Goal: Find specific page/section: Find specific page/section

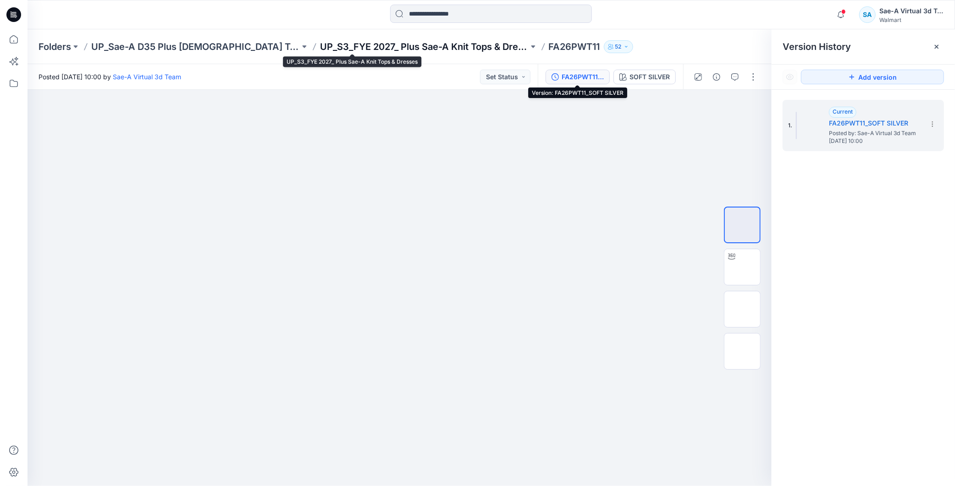
click at [423, 43] on p "UP_S3_FYE 2027_ Plus Sae-A Knit Tops & Dresses" at bounding box center [424, 46] width 209 height 13
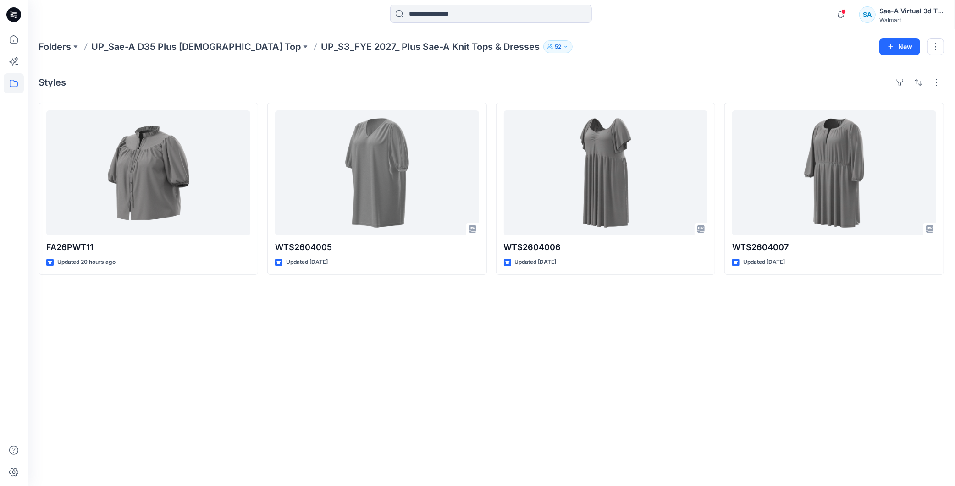
click at [430, 352] on div "Styles FA26PWT11 Updated 20 hours ago WTS2604005 Updated [DATE] WTS2604006 Upda…" at bounding box center [492, 275] width 928 height 422
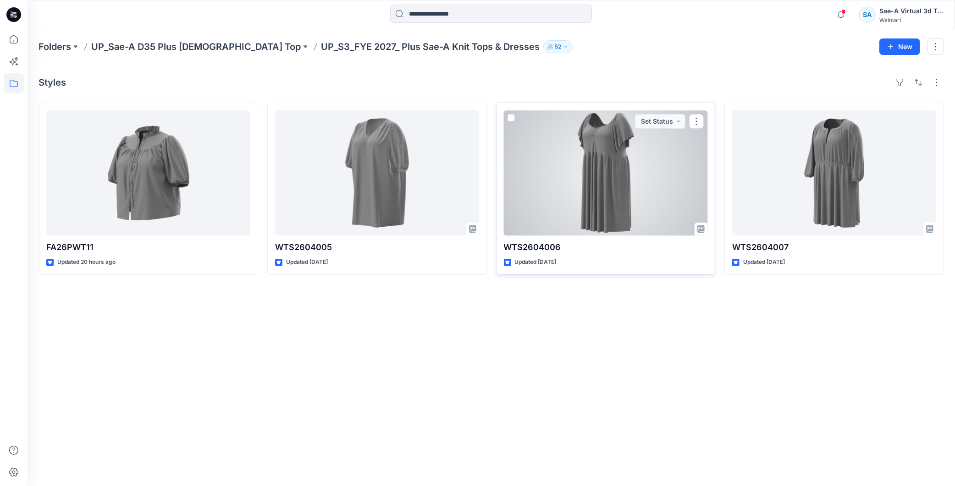
click at [613, 193] on div at bounding box center [606, 173] width 204 height 125
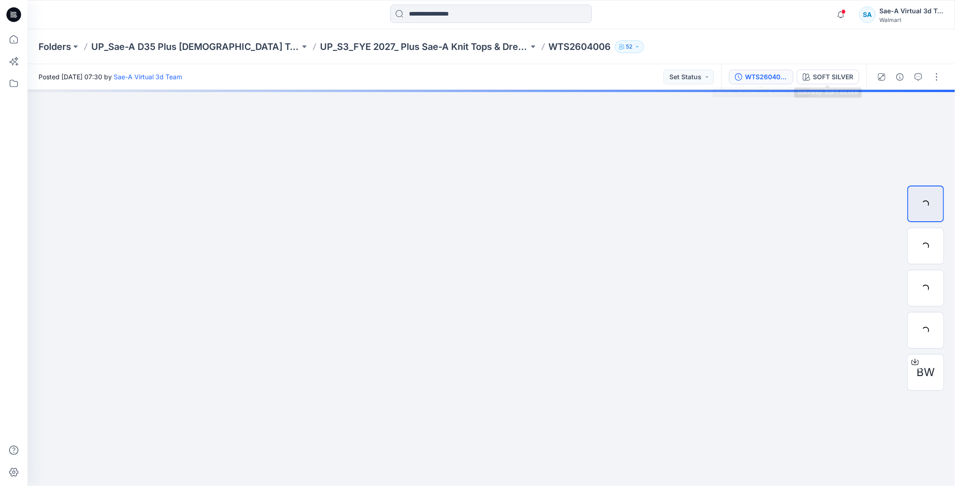
click at [766, 77] on div "WTS2604006_SOFT SILVER" at bounding box center [766, 77] width 42 height 10
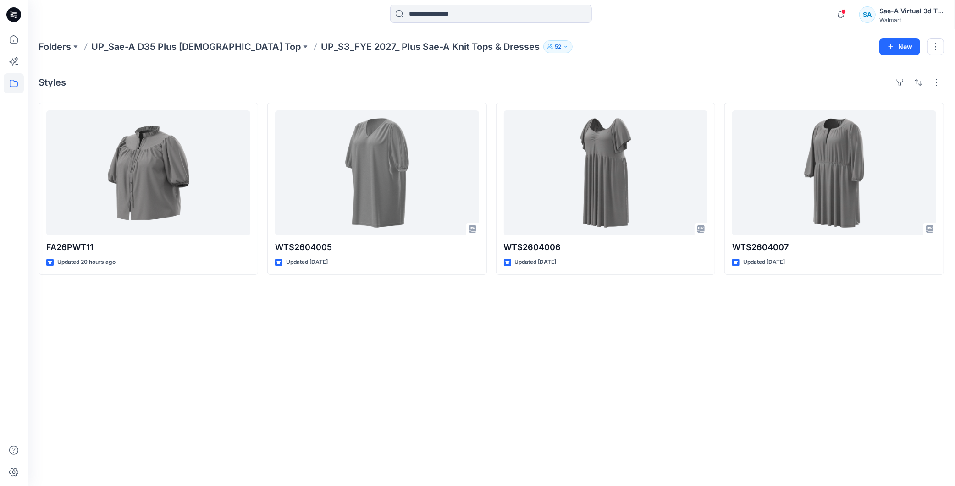
click at [15, 13] on icon at bounding box center [13, 14] width 15 height 15
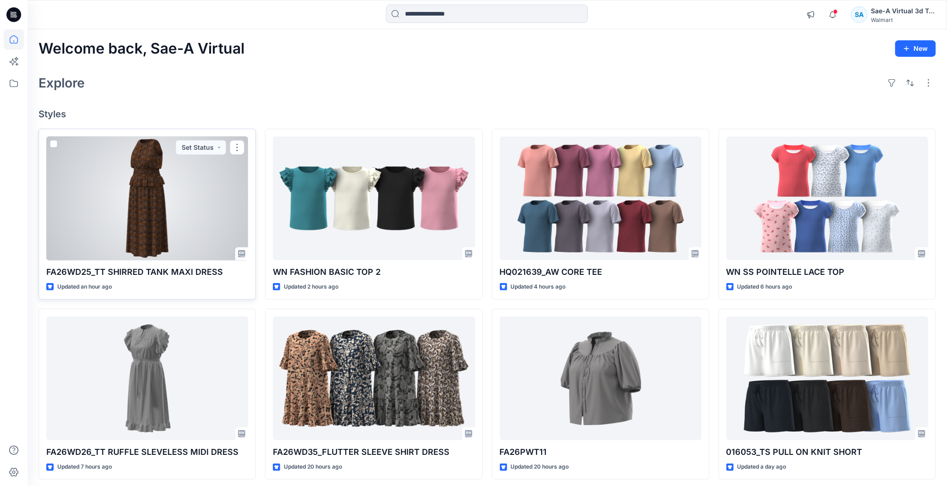
click at [173, 211] on div at bounding box center [147, 199] width 202 height 124
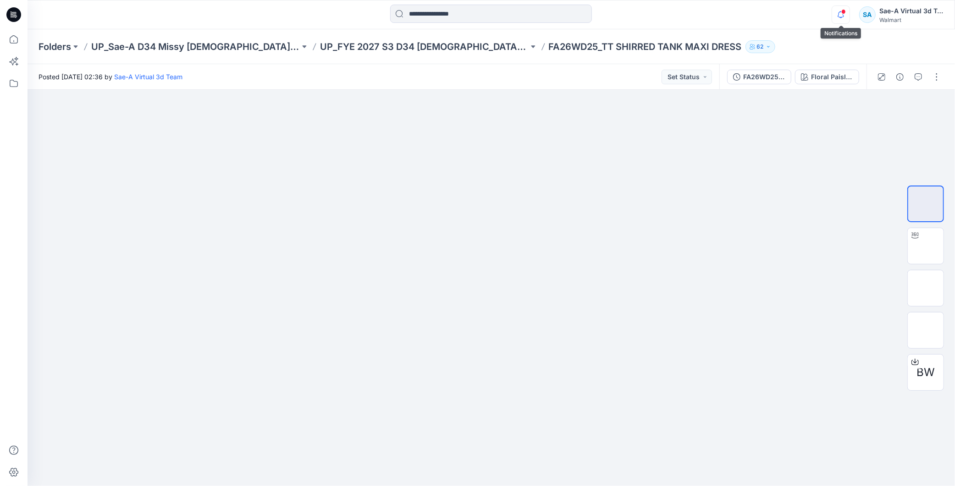
click at [841, 11] on icon "button" at bounding box center [841, 11] width 2 height 1
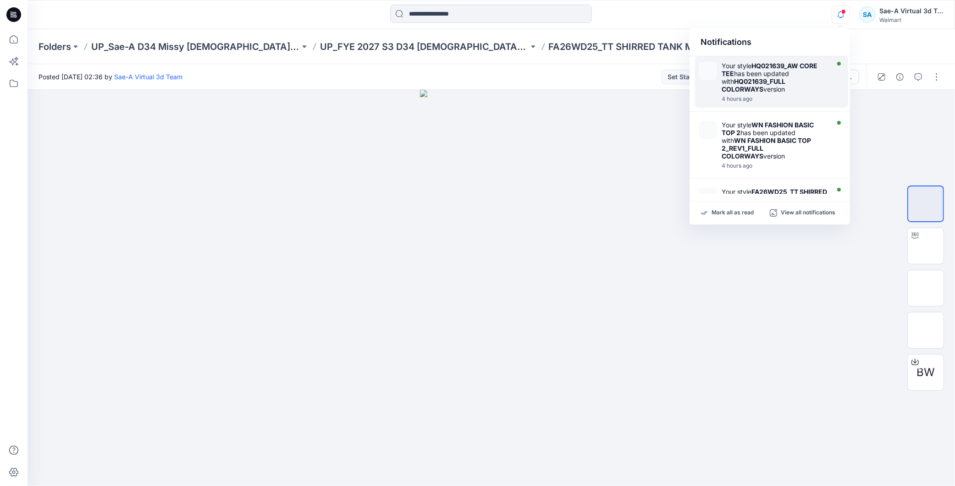
click at [784, 86] on div "Your style HQ021639_AW CORE TEE has been updated with HQ021639_FULL COLORWAYS v…" at bounding box center [774, 77] width 105 height 31
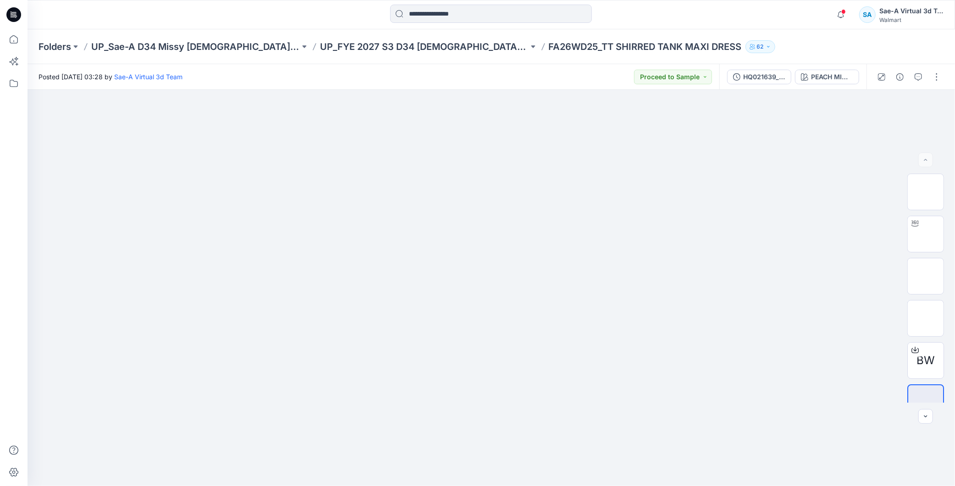
click at [17, 20] on icon at bounding box center [13, 14] width 15 height 15
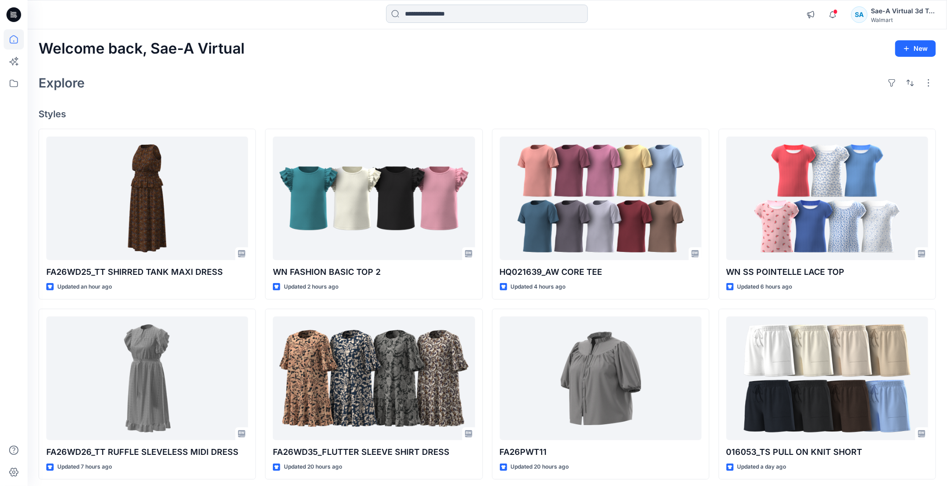
click at [480, 10] on input at bounding box center [487, 14] width 202 height 18
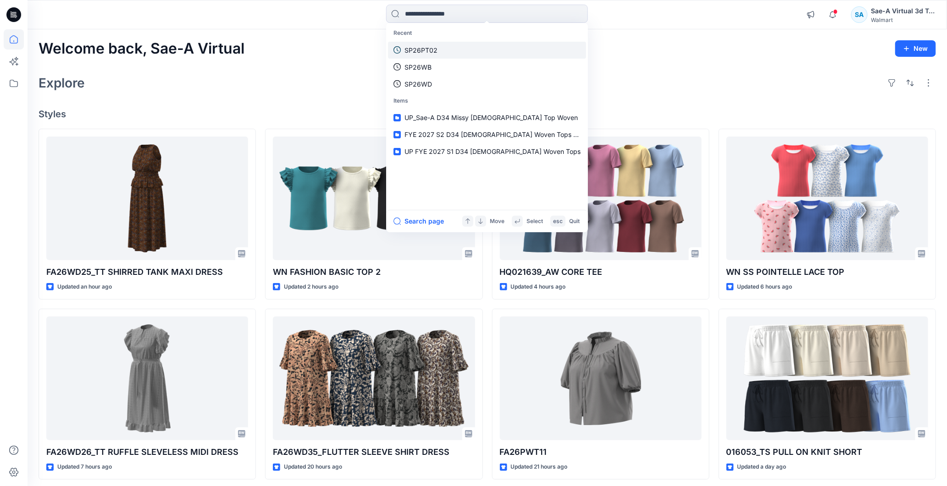
click at [458, 48] on link "SP26PT02" at bounding box center [487, 50] width 198 height 17
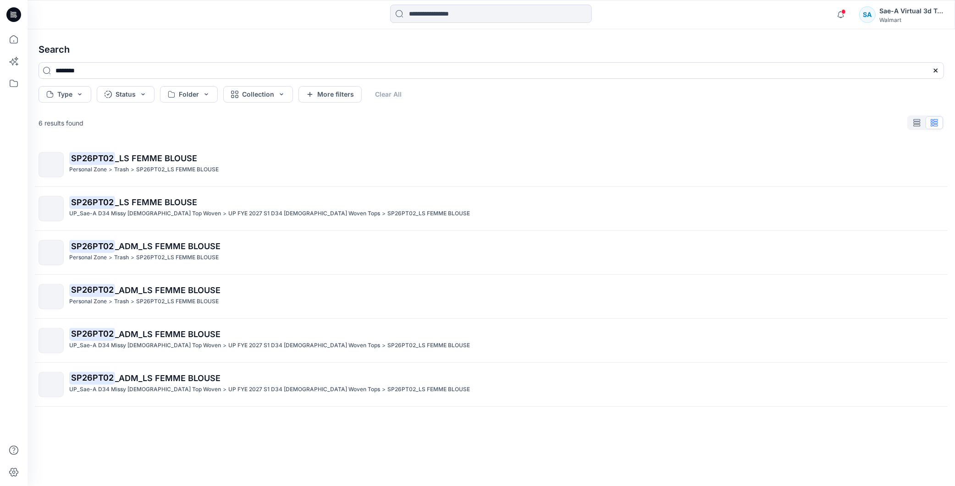
drag, startPoint x: 158, startPoint y: 203, endPoint x: 24, endPoint y: 209, distance: 134.5
click at [159, 202] on span "_LS FEMME BLOUSE" at bounding box center [156, 203] width 82 height 10
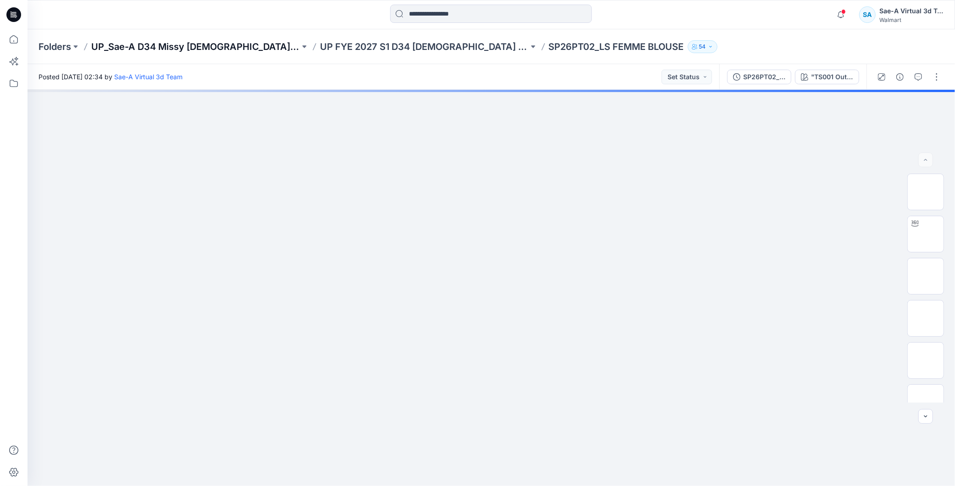
click at [227, 46] on p "UP_Sae-A D34 Missy [DEMOGRAPHIC_DATA] Top Woven" at bounding box center [195, 46] width 209 height 13
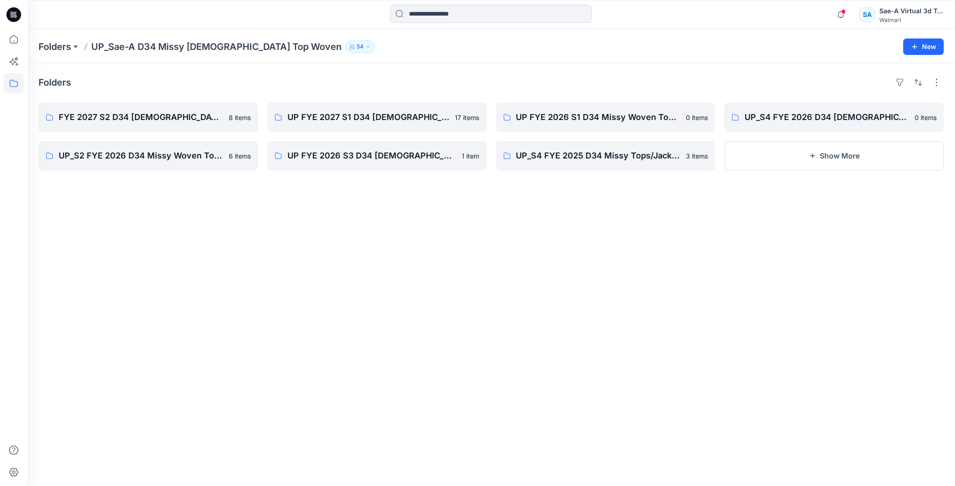
drag, startPoint x: 489, startPoint y: 268, endPoint x: 418, endPoint y: 480, distance: 223.0
click at [491, 282] on div "Folders FYE 2027 S2 D34 [DEMOGRAPHIC_DATA] Woven Tops - Sae-A 8 items UP_S2 FYE…" at bounding box center [492, 275] width 928 height 422
drag, startPoint x: 162, startPoint y: 45, endPoint x: 267, endPoint y: 48, distance: 105.0
click at [267, 48] on p "UP_Sae-A D34 Missy [DEMOGRAPHIC_DATA] Top Woven" at bounding box center [216, 46] width 250 height 13
copy p "Missy [DEMOGRAPHIC_DATA] Top Woven"
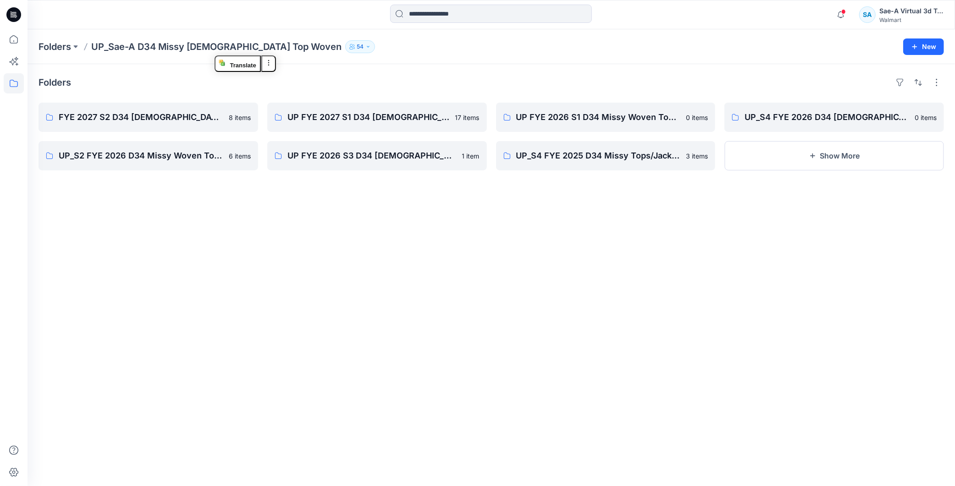
click at [236, 274] on div "Folders FYE 2027 S2 D34 [DEMOGRAPHIC_DATA] Woven Tops - Sae-A 8 items UP_S2 FYE…" at bounding box center [492, 275] width 928 height 422
click at [154, 119] on p "FYE 2027 S2 D34 [DEMOGRAPHIC_DATA] Woven Tops - Sae-A" at bounding box center [147, 117] width 177 height 13
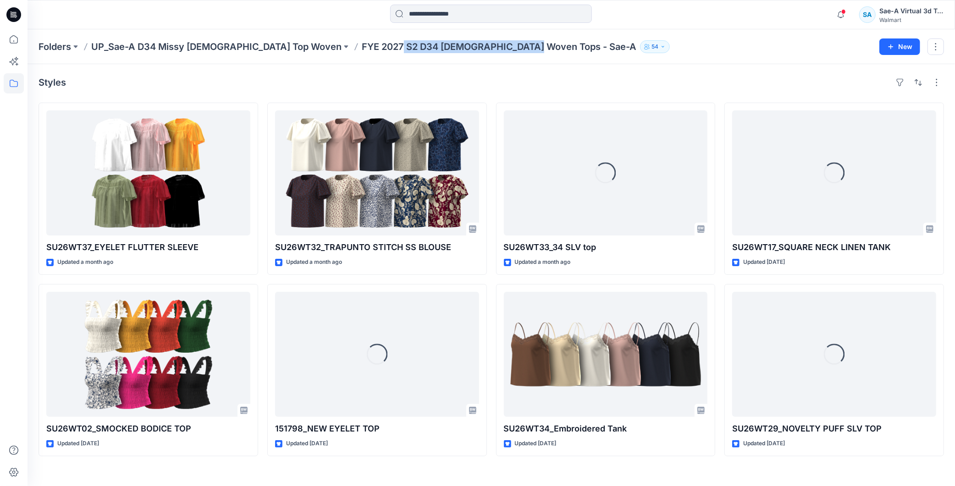
drag, startPoint x: 332, startPoint y: 47, endPoint x: 459, endPoint y: 49, distance: 126.6
click at [459, 49] on p "FYE 2027 S2 D34 [DEMOGRAPHIC_DATA] Woven Tops - Sae-A" at bounding box center [499, 46] width 275 height 13
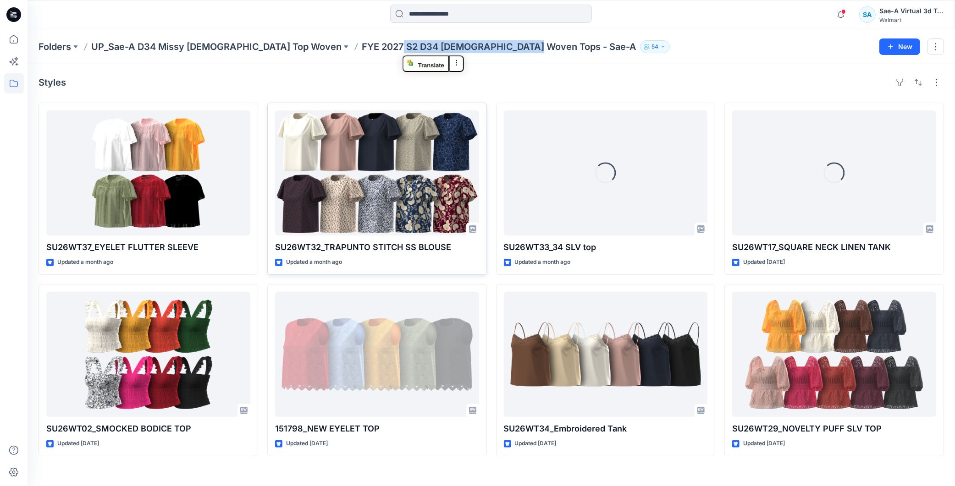
copy p "S2 D34 [DEMOGRAPHIC_DATA] Woven Tops"
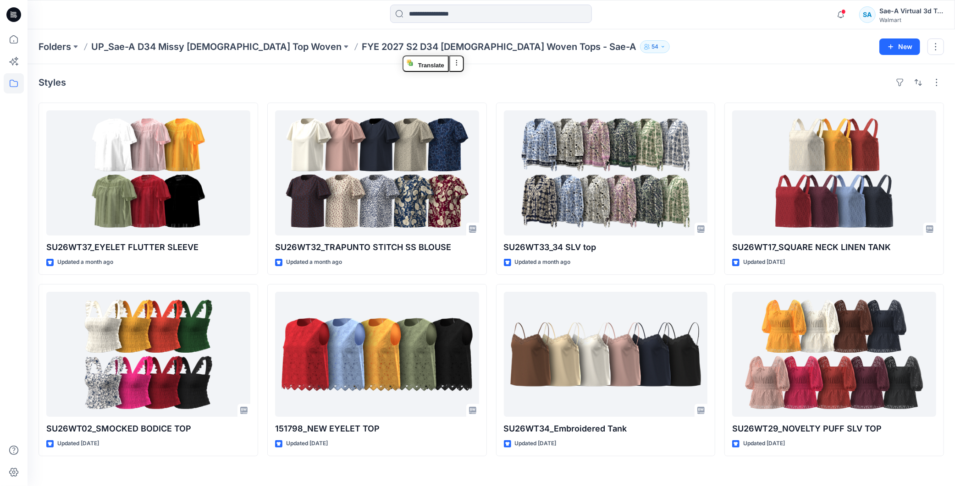
drag, startPoint x: 638, startPoint y: 36, endPoint x: 516, endPoint y: 55, distance: 123.5
click at [638, 36] on div "Folders UP_Sae-A D34 Missy [DEMOGRAPHIC_DATA] Top Woven FYE 2027 S2 D34 [DEMOGR…" at bounding box center [492, 46] width 928 height 35
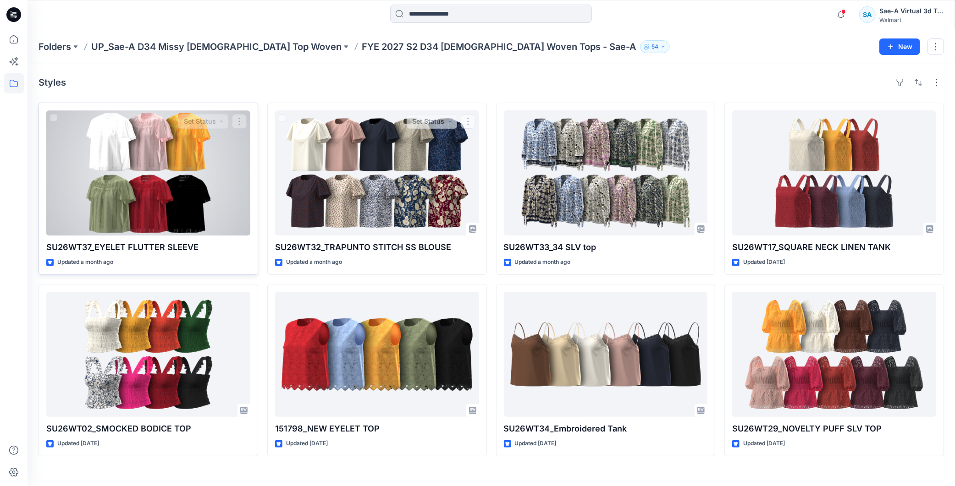
click at [188, 137] on div at bounding box center [148, 173] width 204 height 125
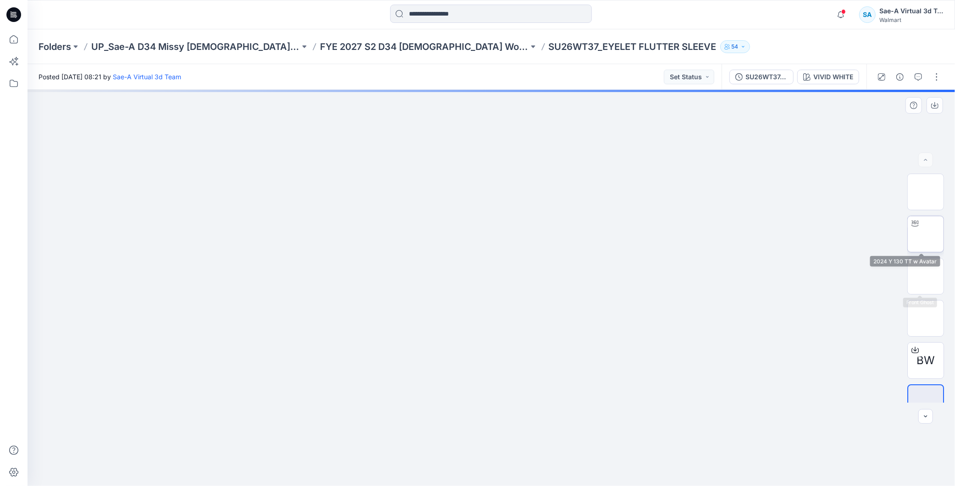
click at [926, 234] on img at bounding box center [926, 234] width 0 height 0
click at [401, 44] on p "FYE 2027 S2 D34 [DEMOGRAPHIC_DATA] Woven Tops - Sae-A" at bounding box center [424, 46] width 209 height 13
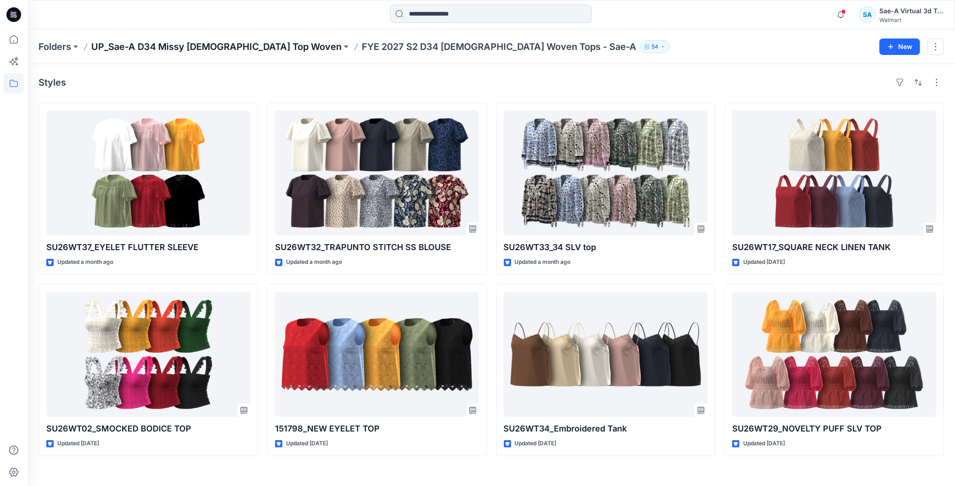
click at [222, 48] on p "UP_Sae-A D34 Missy [DEMOGRAPHIC_DATA] Top Woven" at bounding box center [216, 46] width 250 height 13
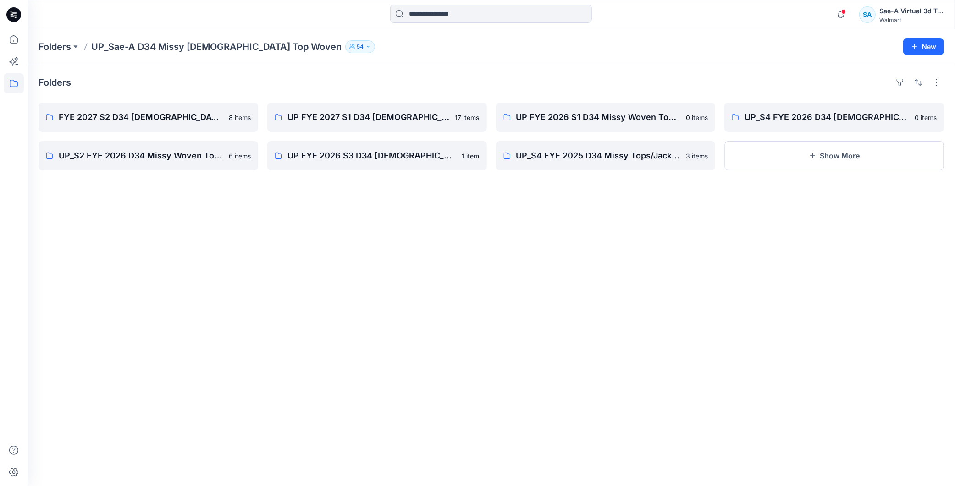
drag, startPoint x: 591, startPoint y: 282, endPoint x: 31, endPoint y: 256, distance: 560.4
click at [590, 282] on div "Folders FYE 2027 S2 D34 [DEMOGRAPHIC_DATA] Woven Tops - Sae-A 8 items UP_S2 FYE…" at bounding box center [492, 275] width 928 height 422
click at [19, 15] on icon at bounding box center [13, 14] width 15 height 15
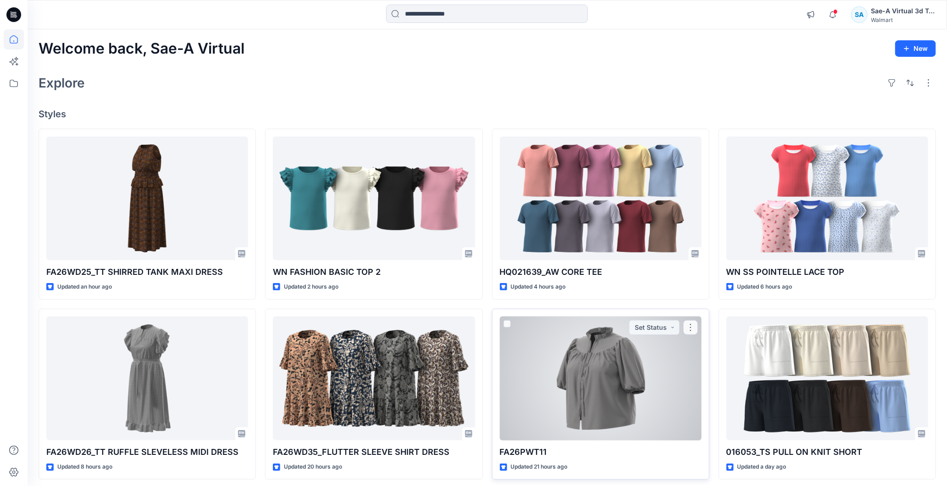
click at [547, 428] on div at bounding box center [601, 379] width 202 height 124
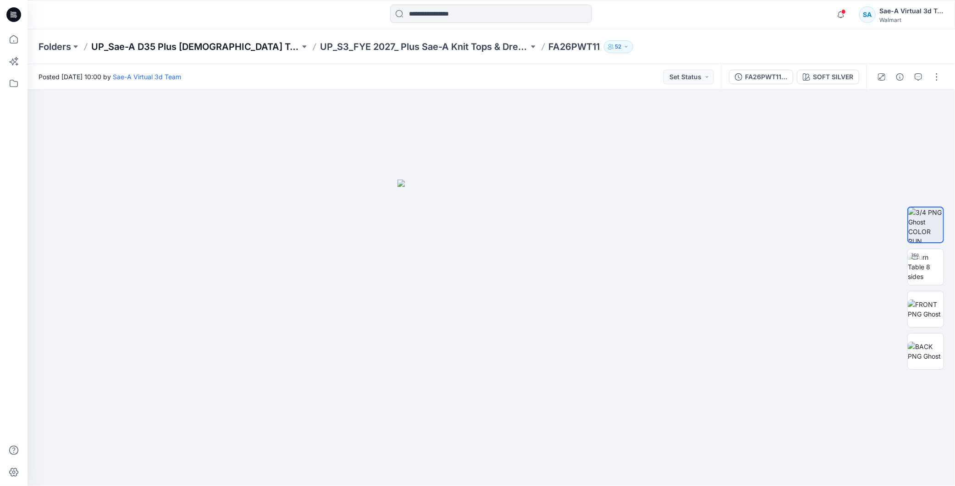
click at [178, 48] on p "UP_Sae-A D35 Plus [DEMOGRAPHIC_DATA] Top" at bounding box center [195, 46] width 209 height 13
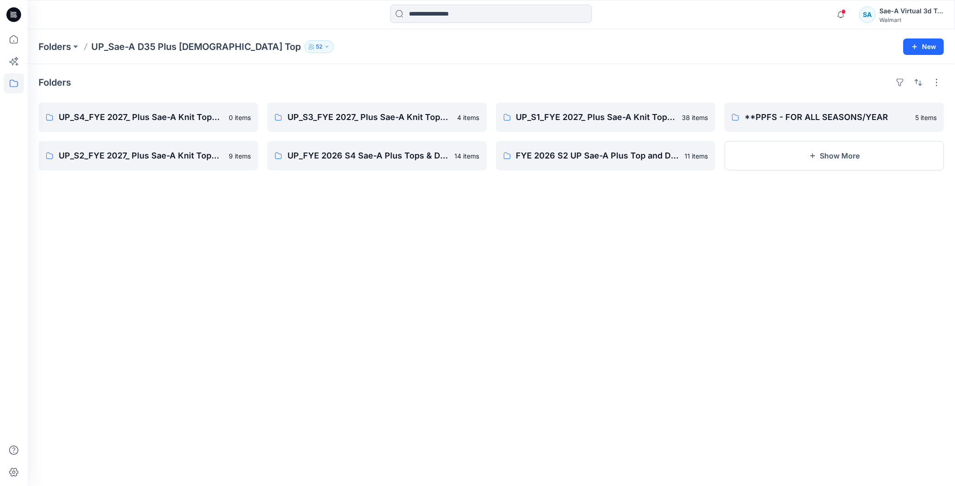
click at [527, 260] on div "Folders UP_S4_FYE 2027_ Plus Sae-A Knit Tops & Dresses & 0 items UP_S2_FYE 2027…" at bounding box center [492, 275] width 928 height 422
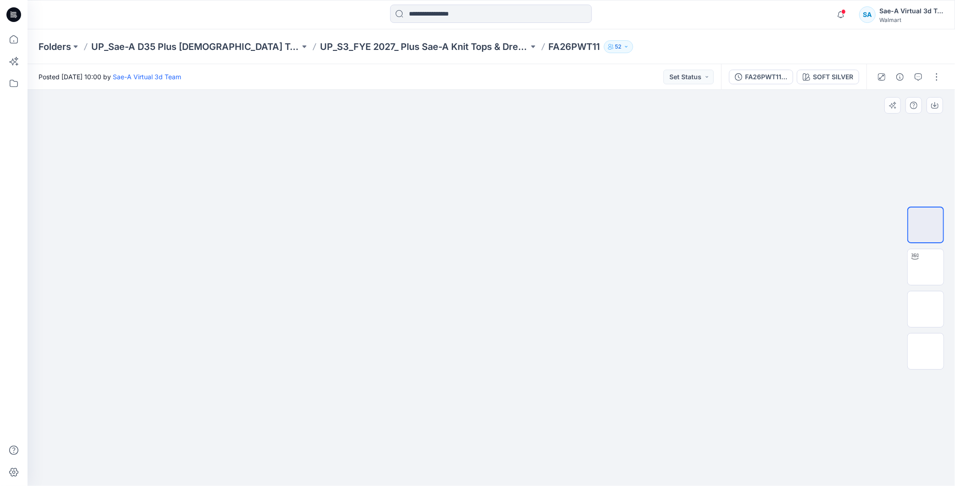
click at [398, 180] on img at bounding box center [492, 180] width 188 height 0
click at [410, 39] on div "Folders UP_Sae-A D35 Plus [DEMOGRAPHIC_DATA] Top UP_S3_FYE 2027_ Plus Sae-A Kni…" at bounding box center [492, 46] width 928 height 35
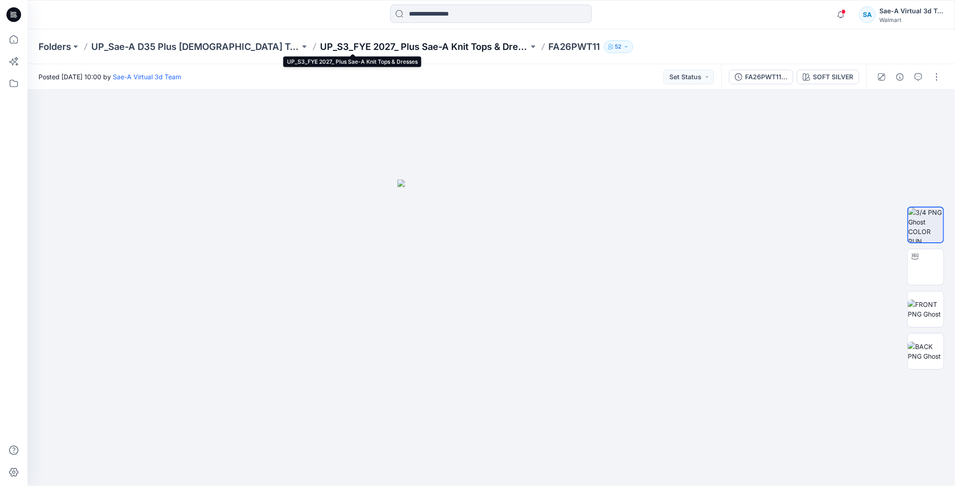
click at [409, 44] on p "UP_S3_FYE 2027_ Plus Sae-A Knit Tops & Dresses" at bounding box center [424, 46] width 209 height 13
